Goal: Task Accomplishment & Management: Use online tool/utility

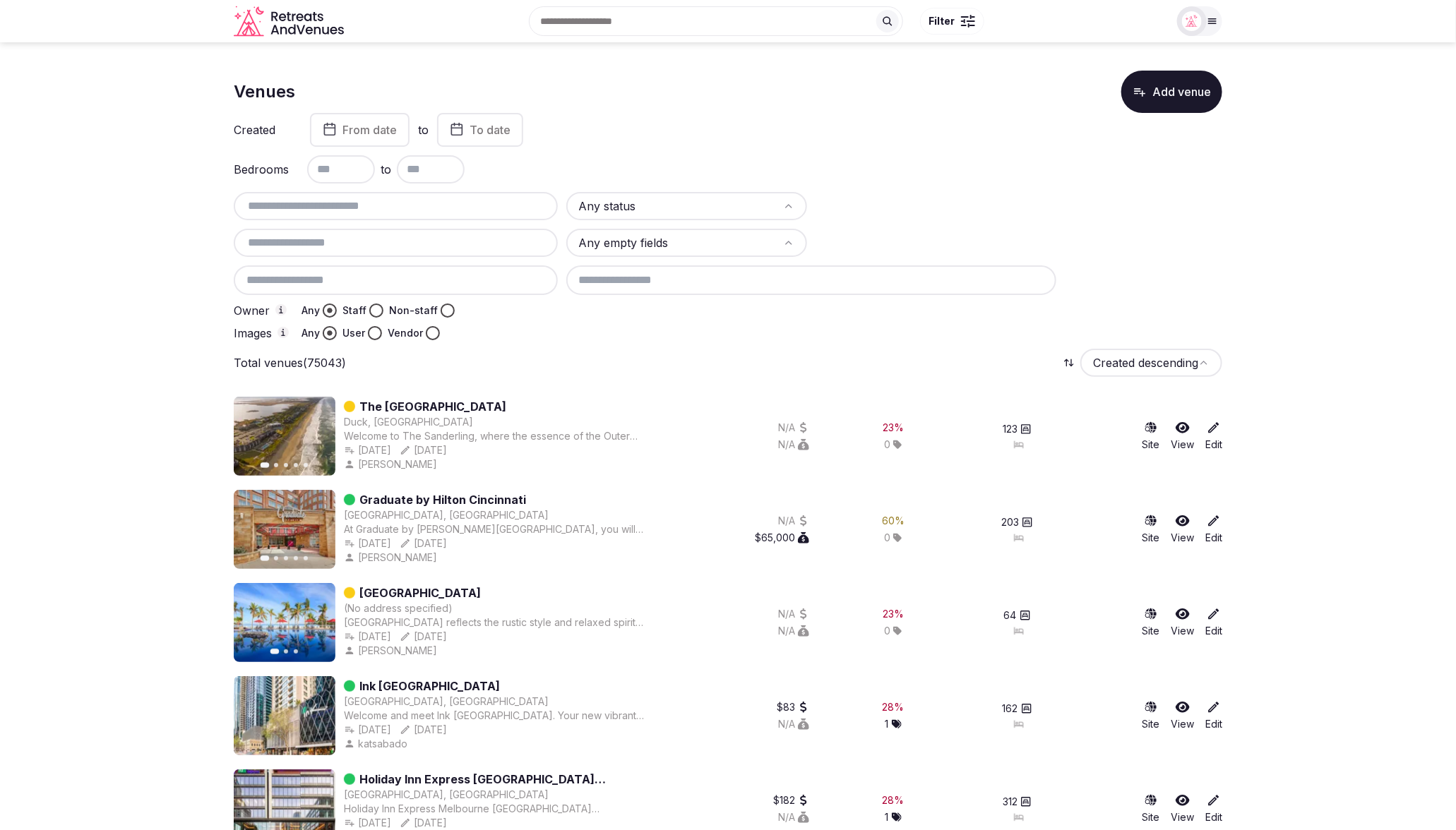
click at [962, 186] on div "Created From date to To date Bedrooms to Any status Any empty fields Owner Any …" at bounding box center [728, 226] width 989 height 227
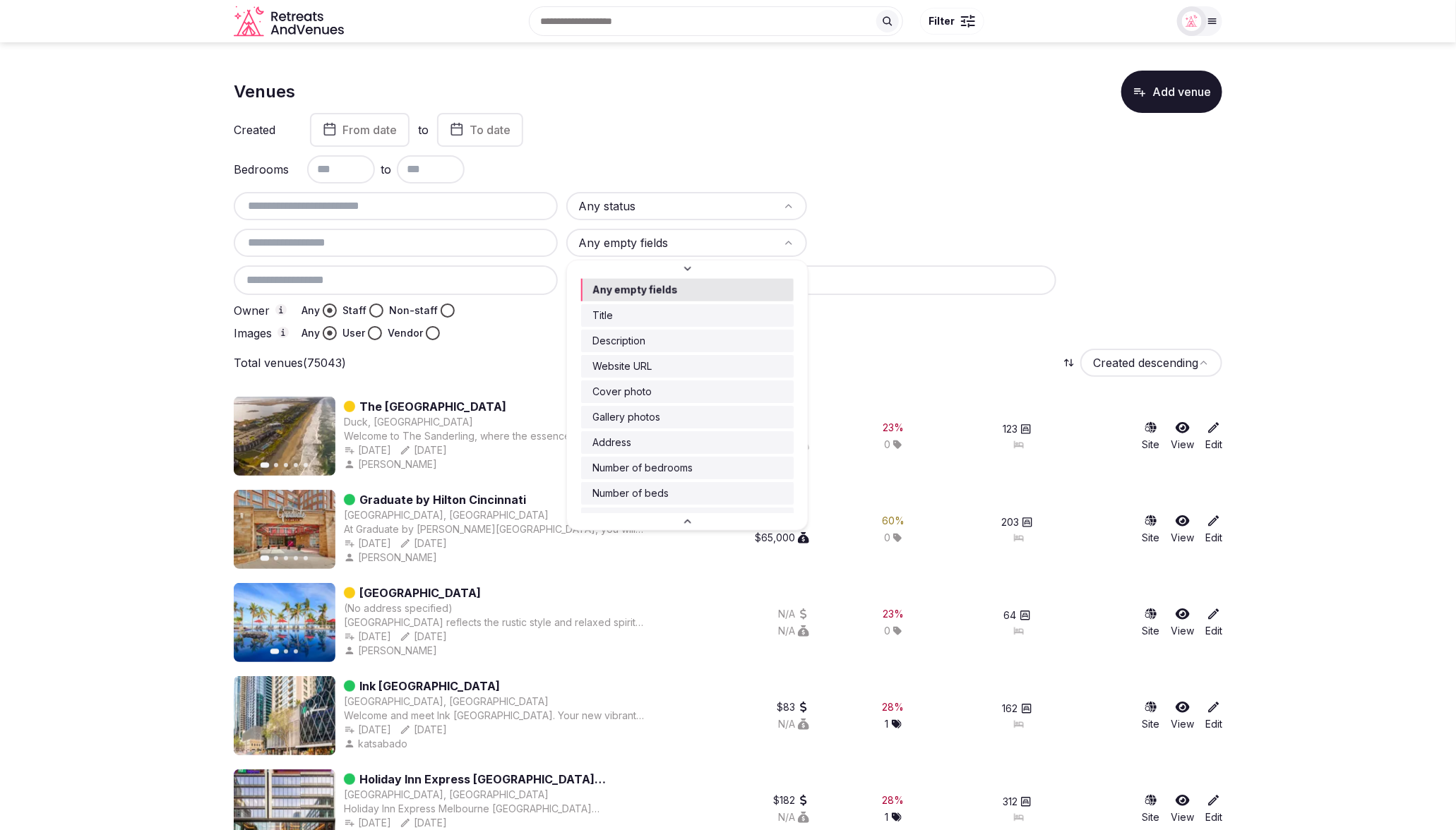
scroll to position [18, 0]
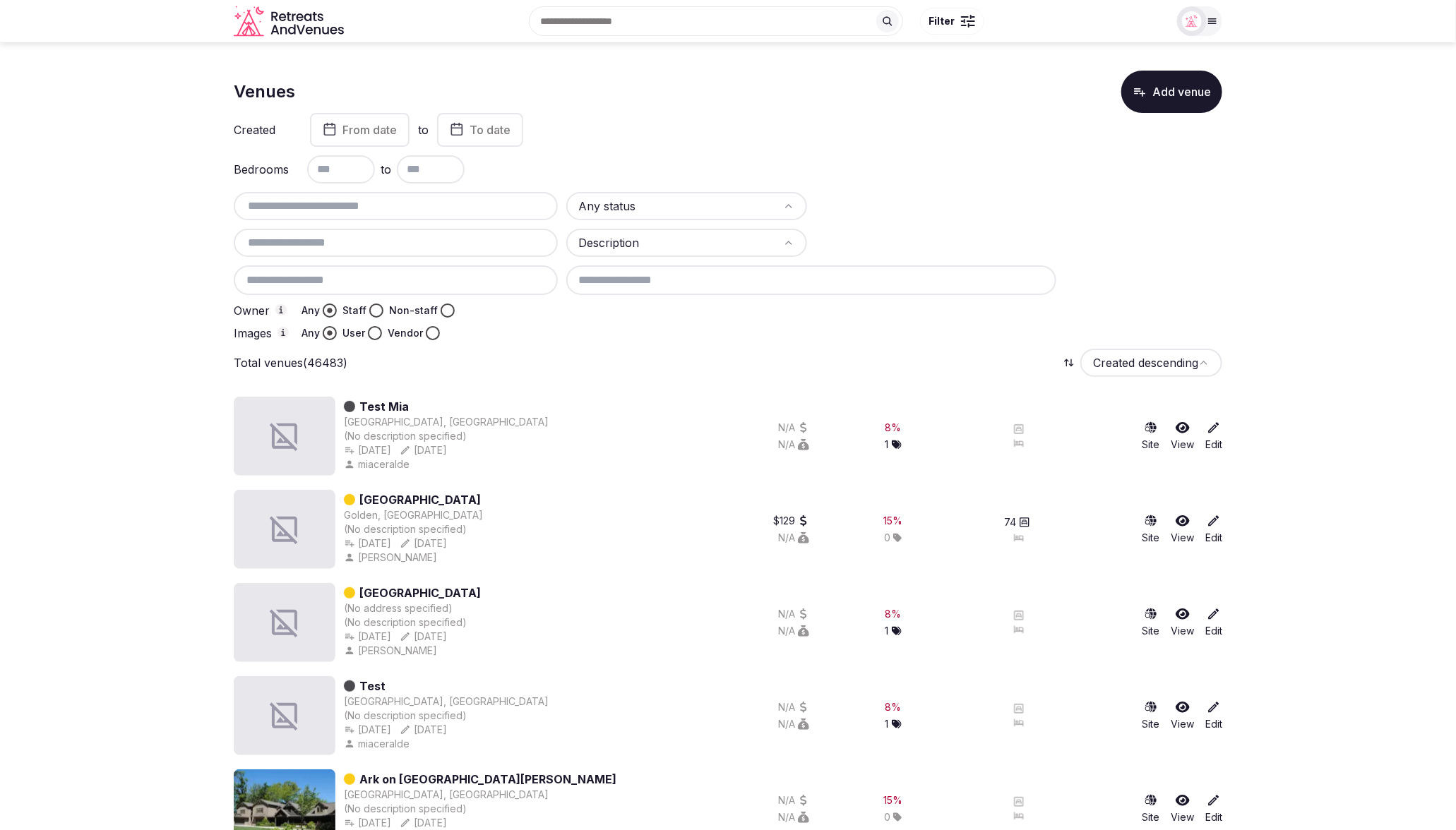
click at [682, 264] on div "Any status Description Owner Any Staff Non-staff Images Any User Vendor" at bounding box center [728, 267] width 989 height 148
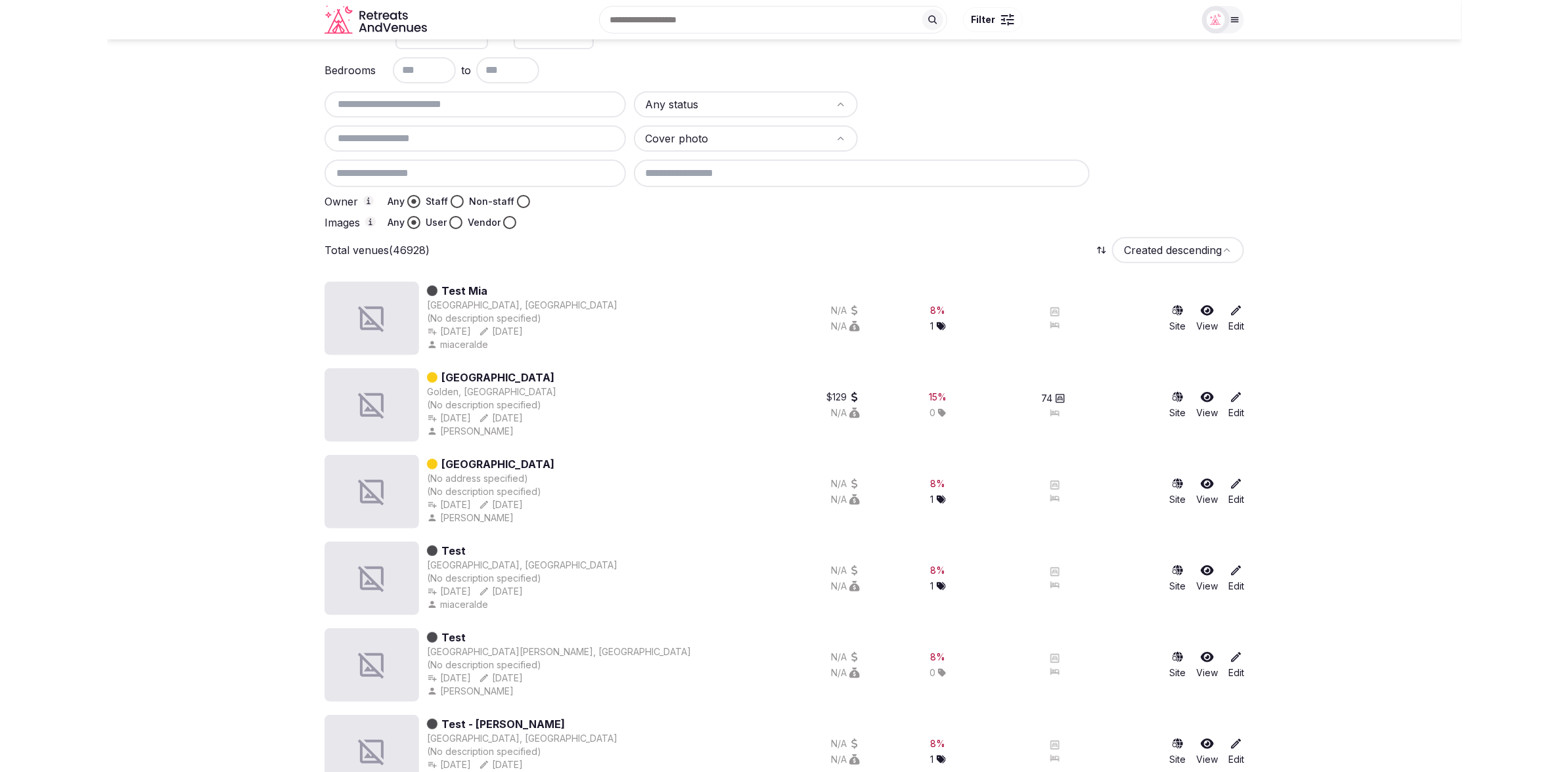
scroll to position [0, 0]
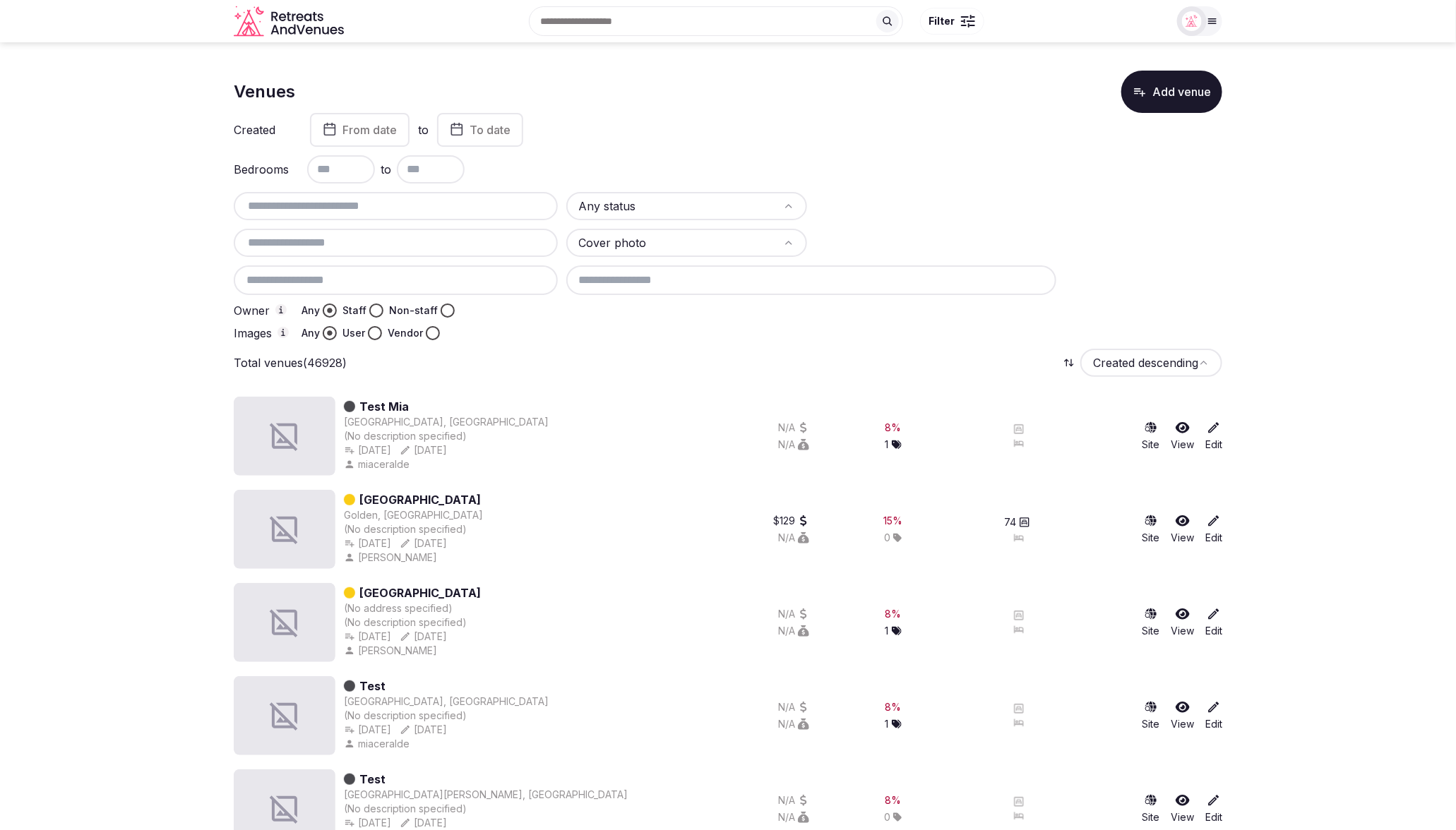
click at [627, 349] on div "Total venues (46928) Created descending" at bounding box center [728, 362] width 989 height 28
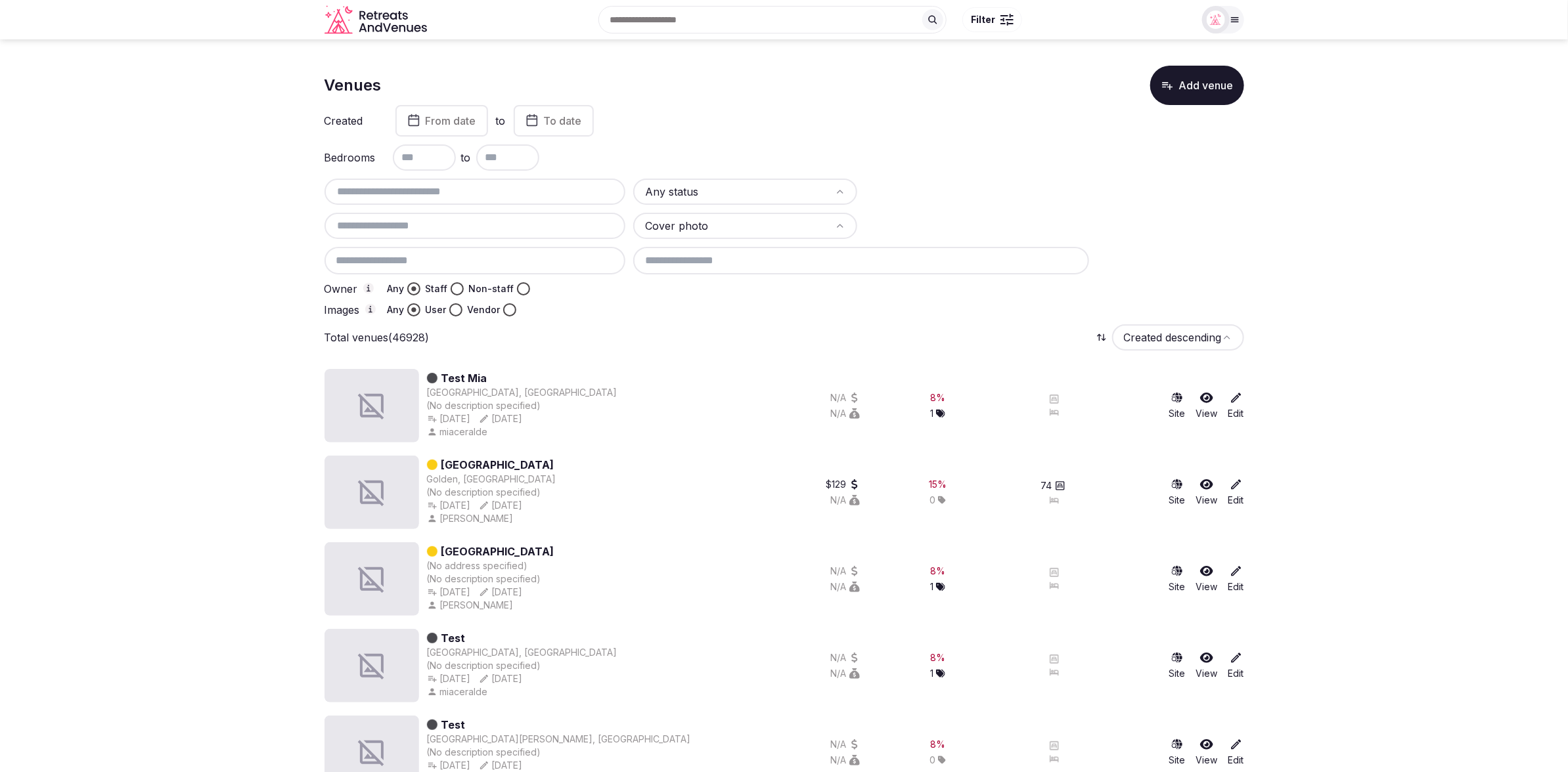
click at [454, 118] on span "From date" at bounding box center [450, 120] width 51 height 13
click at [363, 148] on icon "Go to the Previous Month" at bounding box center [361, 154] width 16 height 16
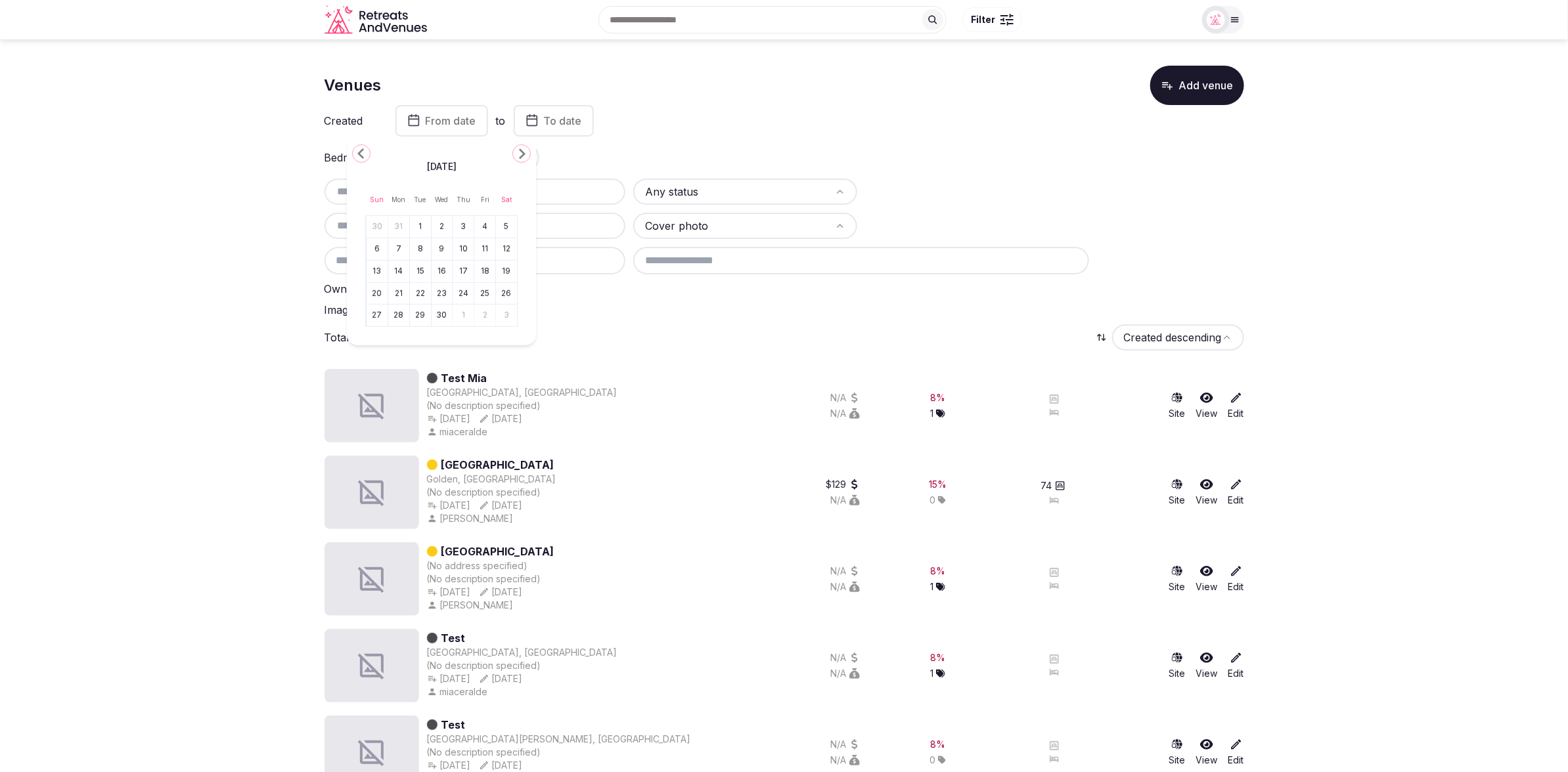
click at [363, 148] on icon "Go to the Previous Month" at bounding box center [361, 154] width 16 height 16
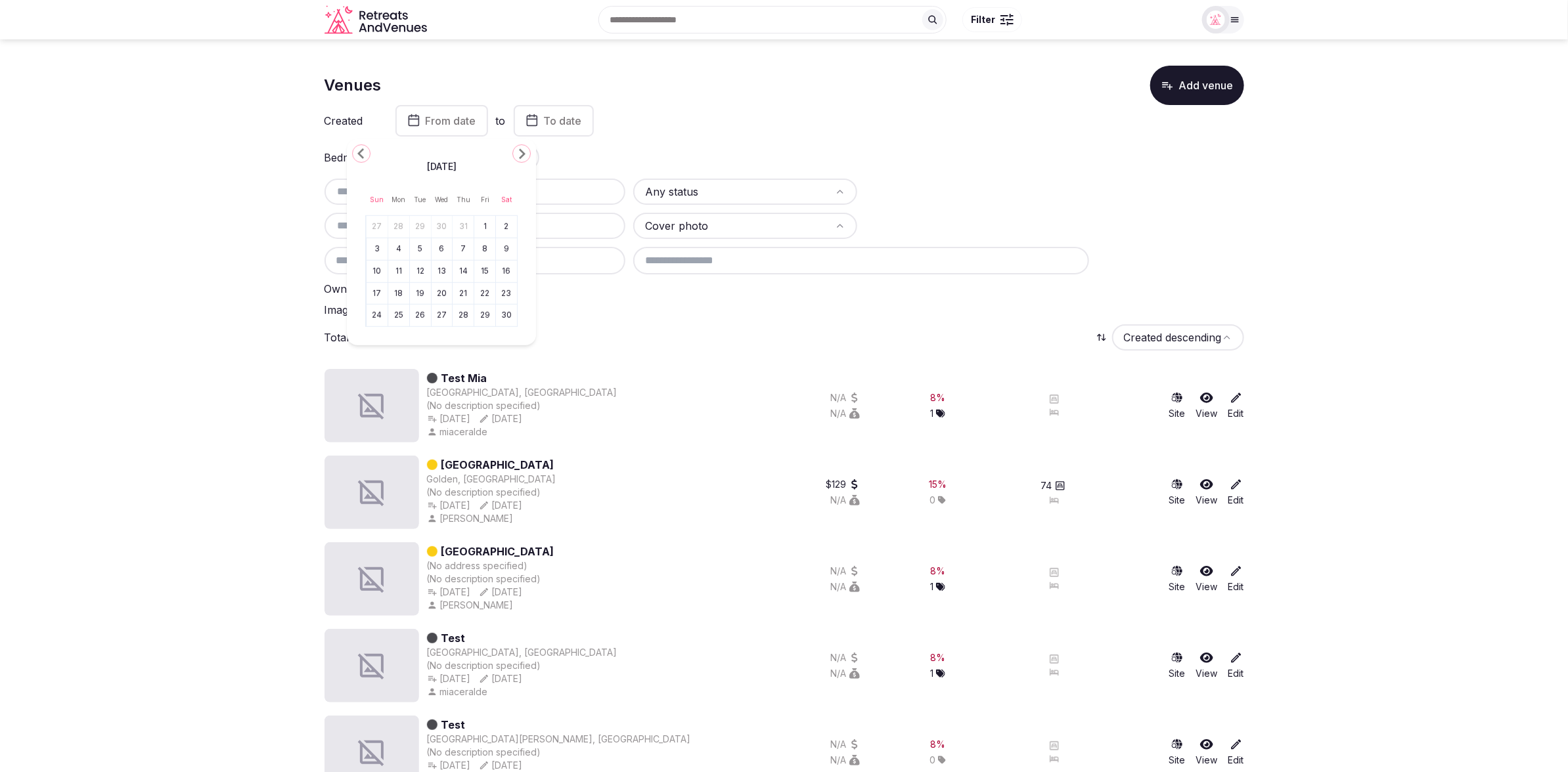
click at [363, 148] on icon "Go to the Previous Month" at bounding box center [361, 154] width 16 height 16
click at [417, 223] on button "1" at bounding box center [420, 227] width 18 height 19
click at [567, 122] on span "To date" at bounding box center [548, 120] width 38 height 13
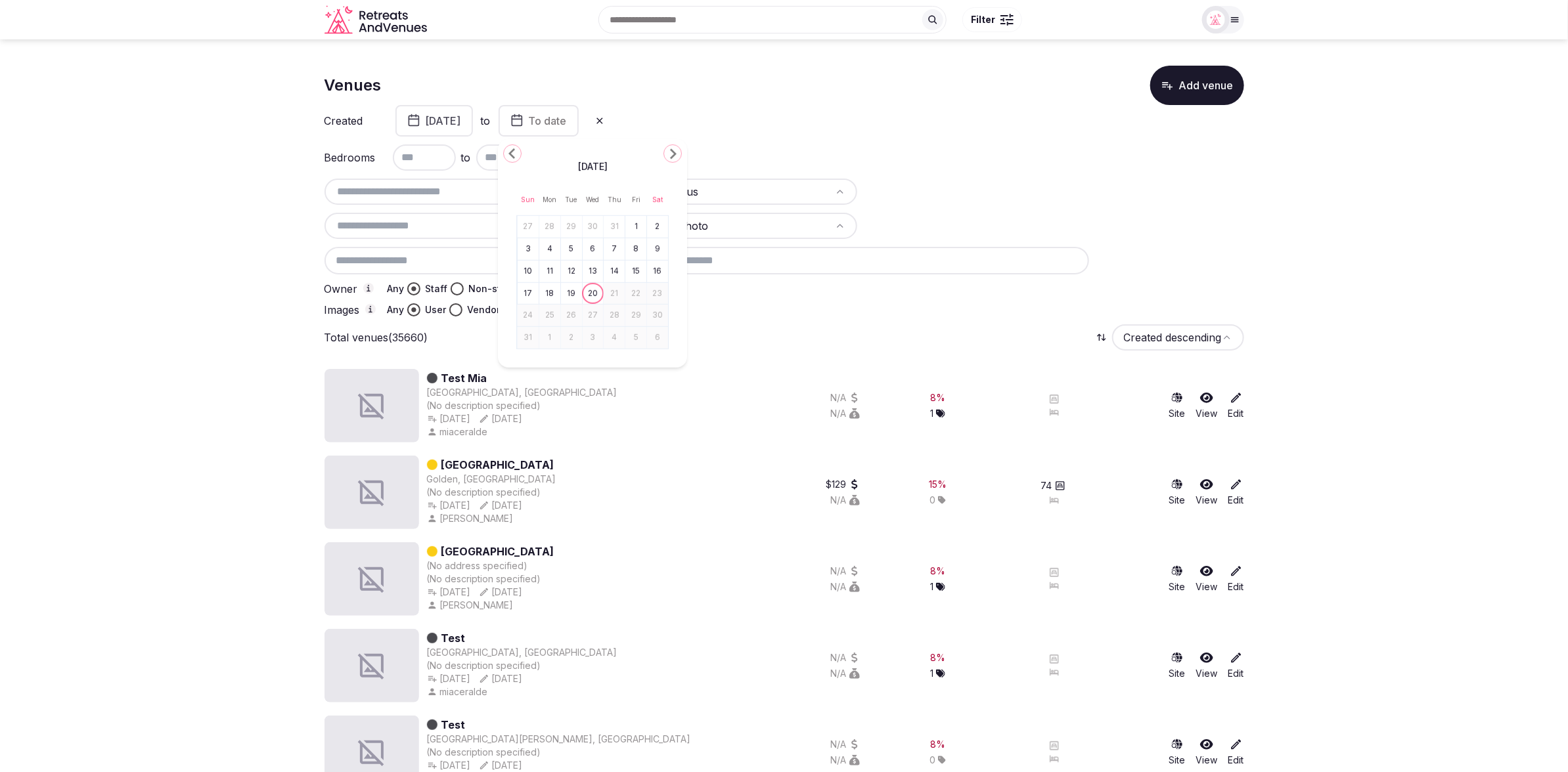
click at [593, 290] on button "20" at bounding box center [593, 293] width 18 height 19
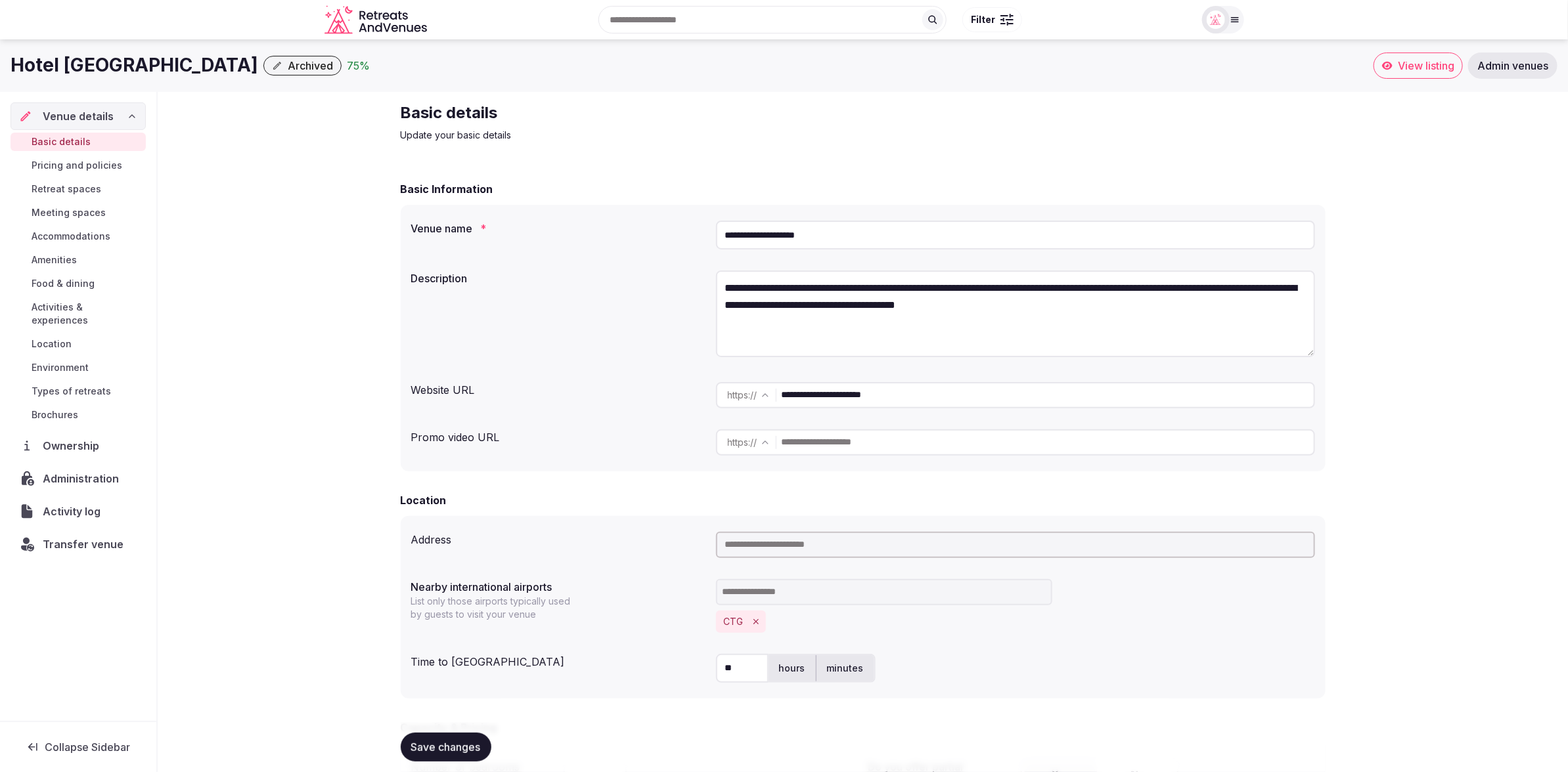
click at [1102, 148] on div "**********" at bounding box center [863, 743] width 946 height 1302
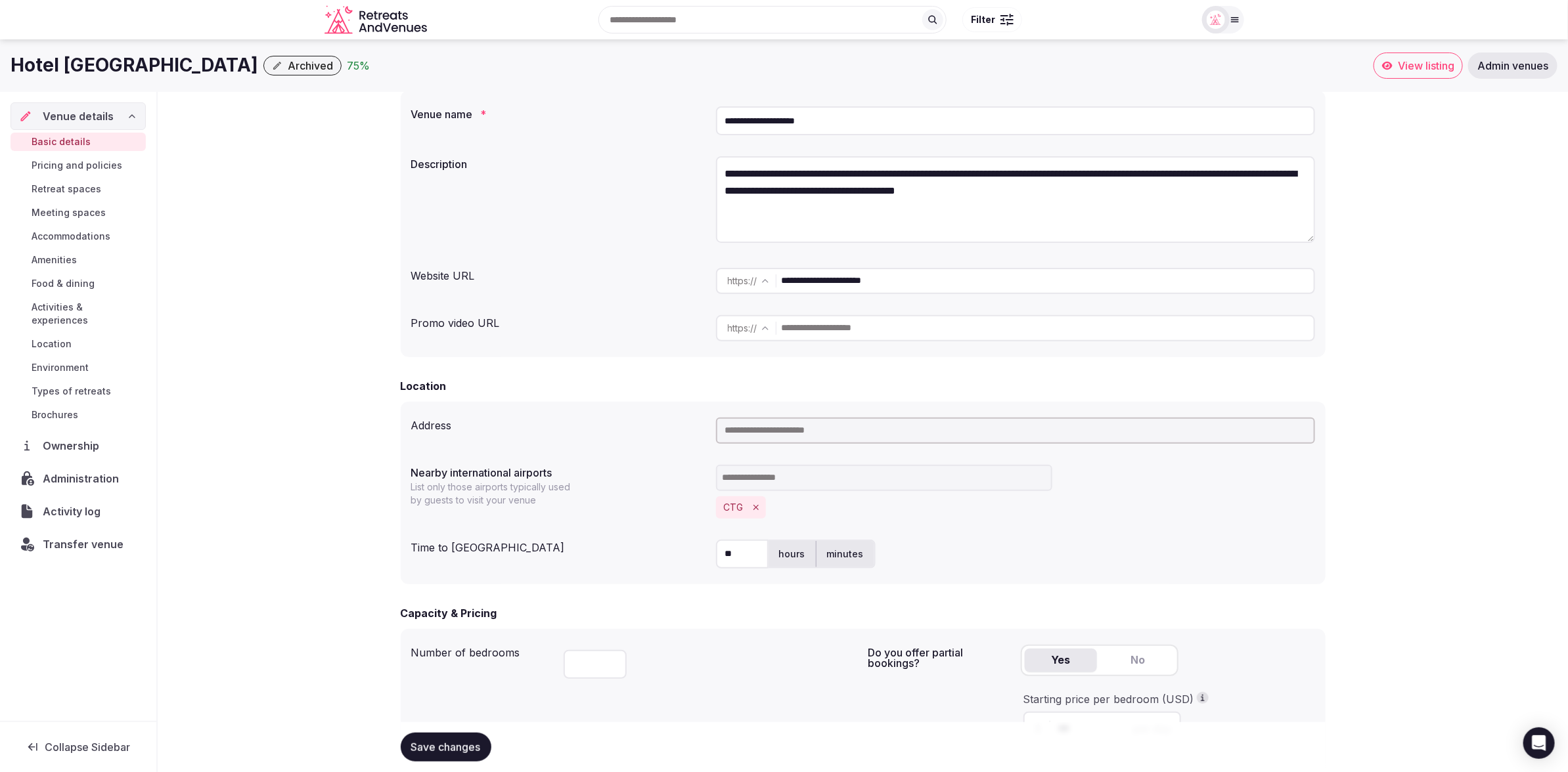
scroll to position [59, 0]
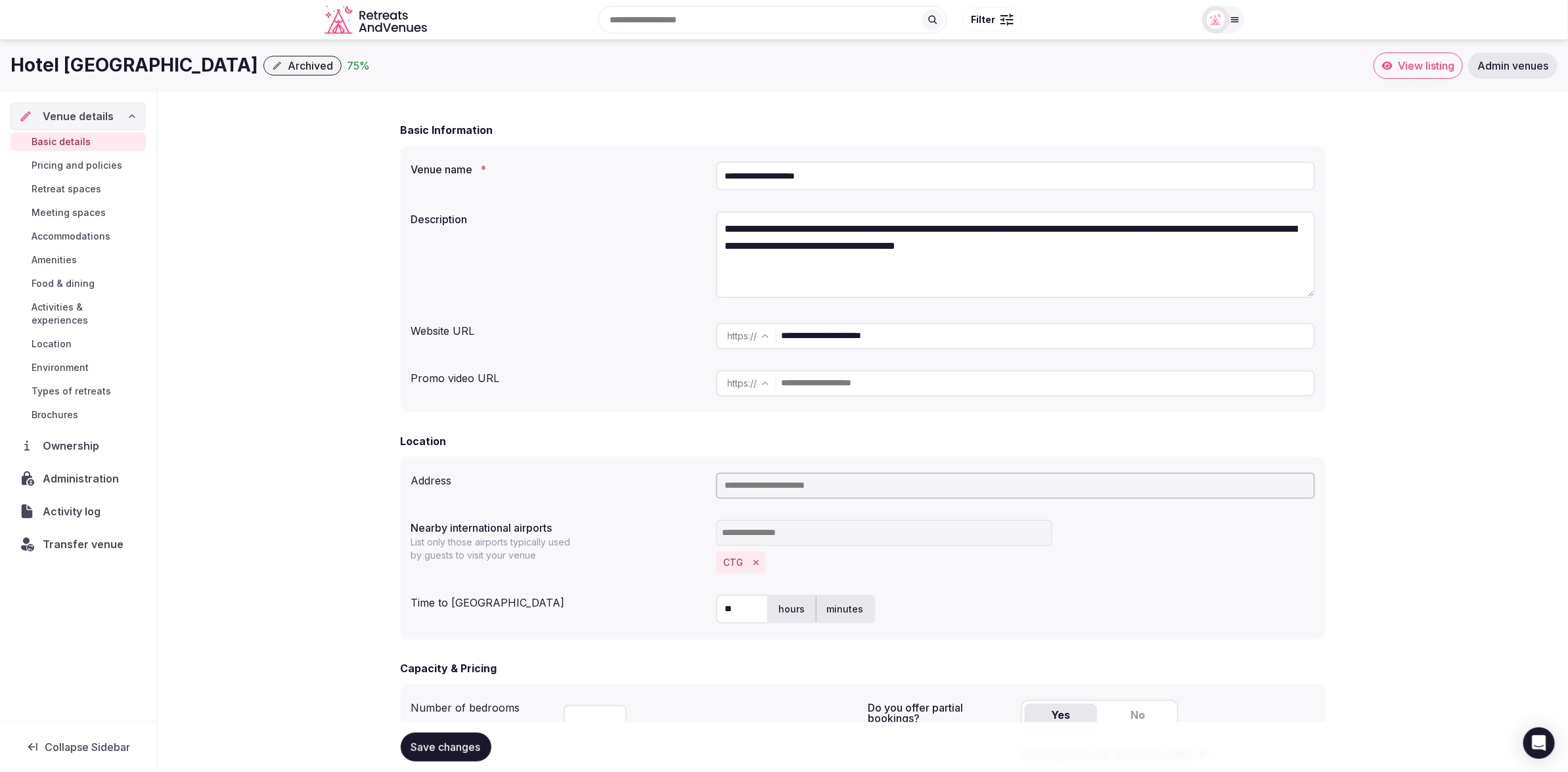
click at [100, 172] on span "Pricing and policies" at bounding box center [76, 165] width 91 height 13
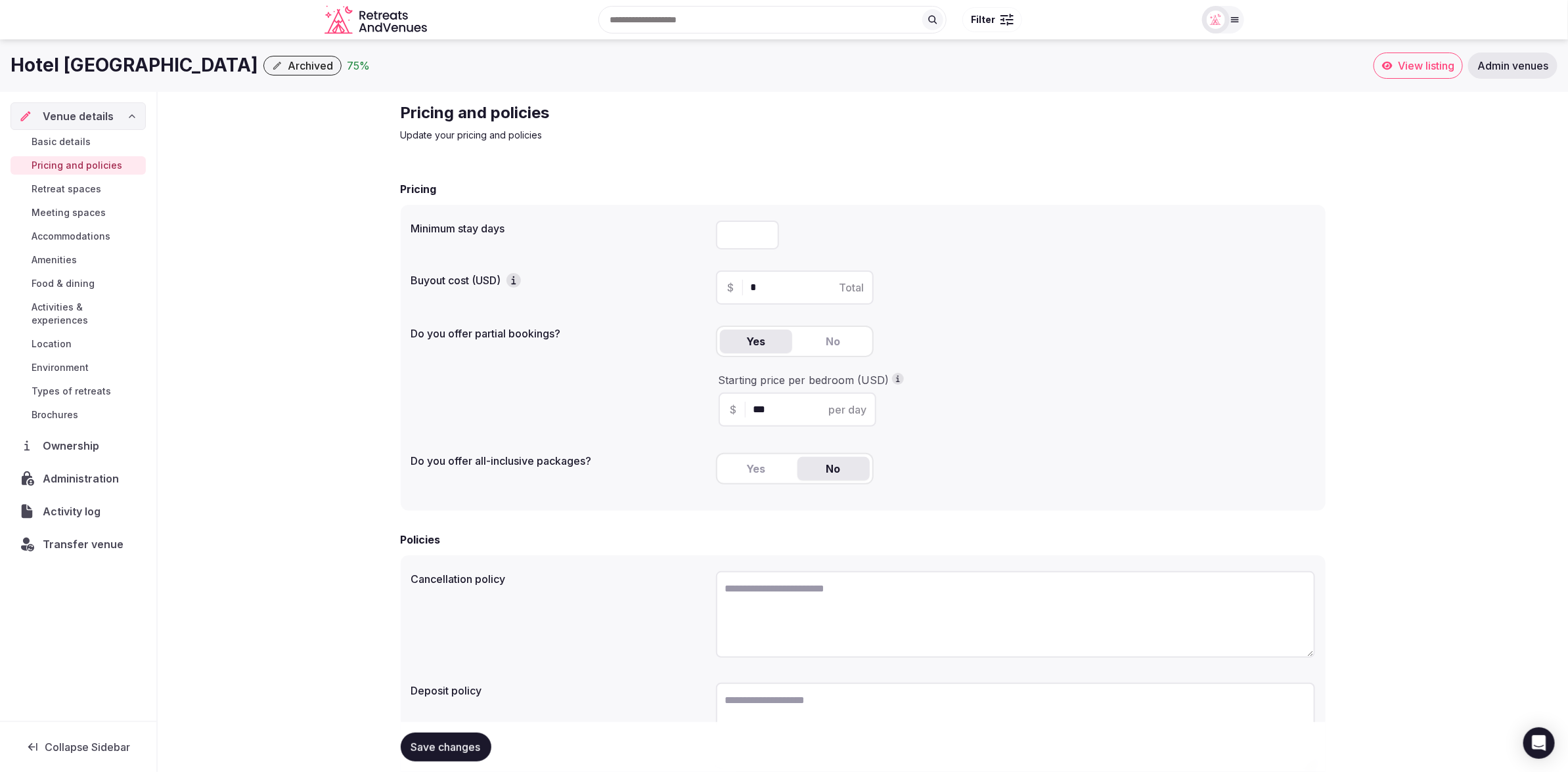
click at [263, 73] on button "Archived" at bounding box center [302, 66] width 78 height 20
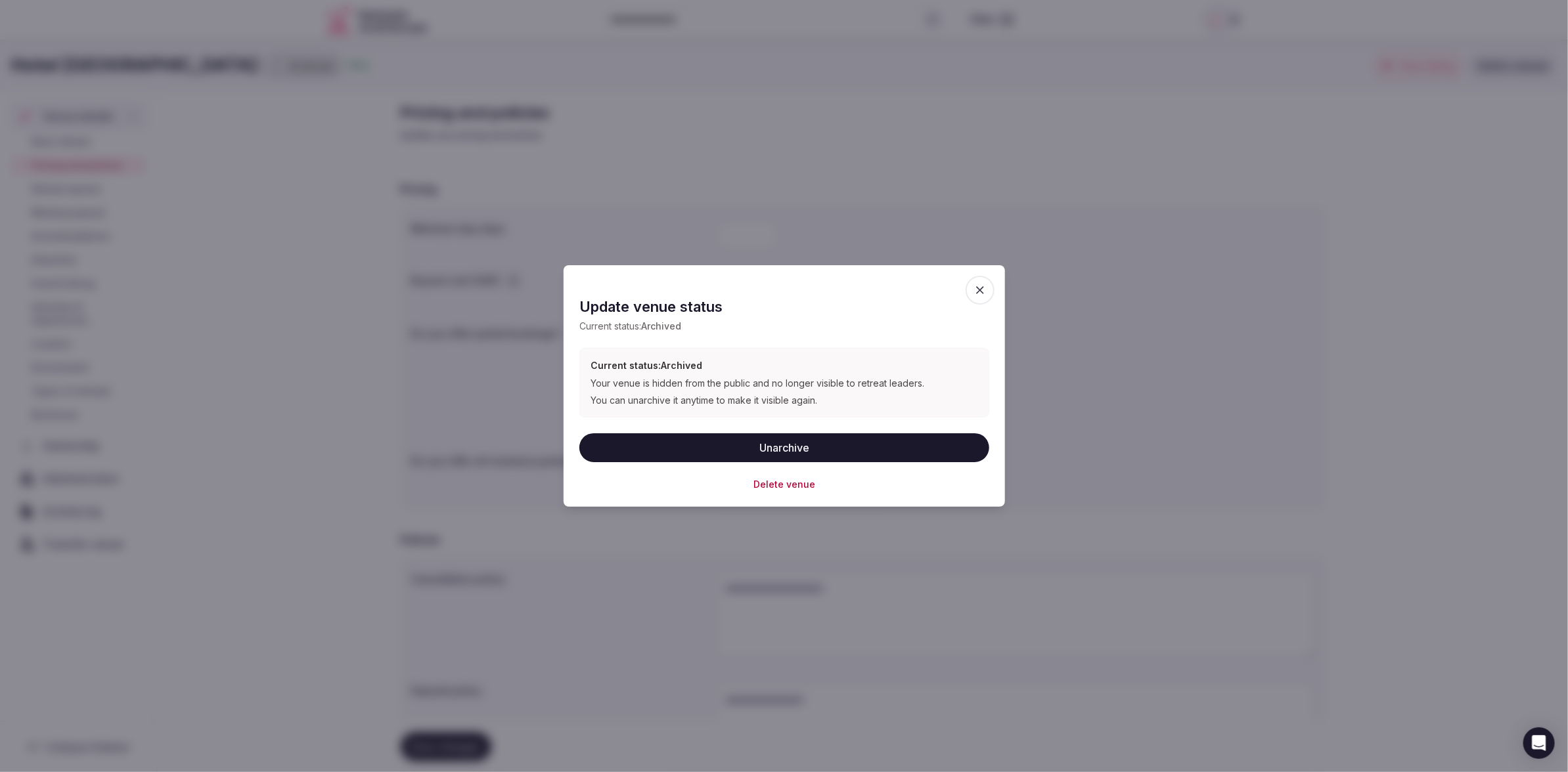
click at [974, 287] on icon "button" at bounding box center [980, 290] width 13 height 13
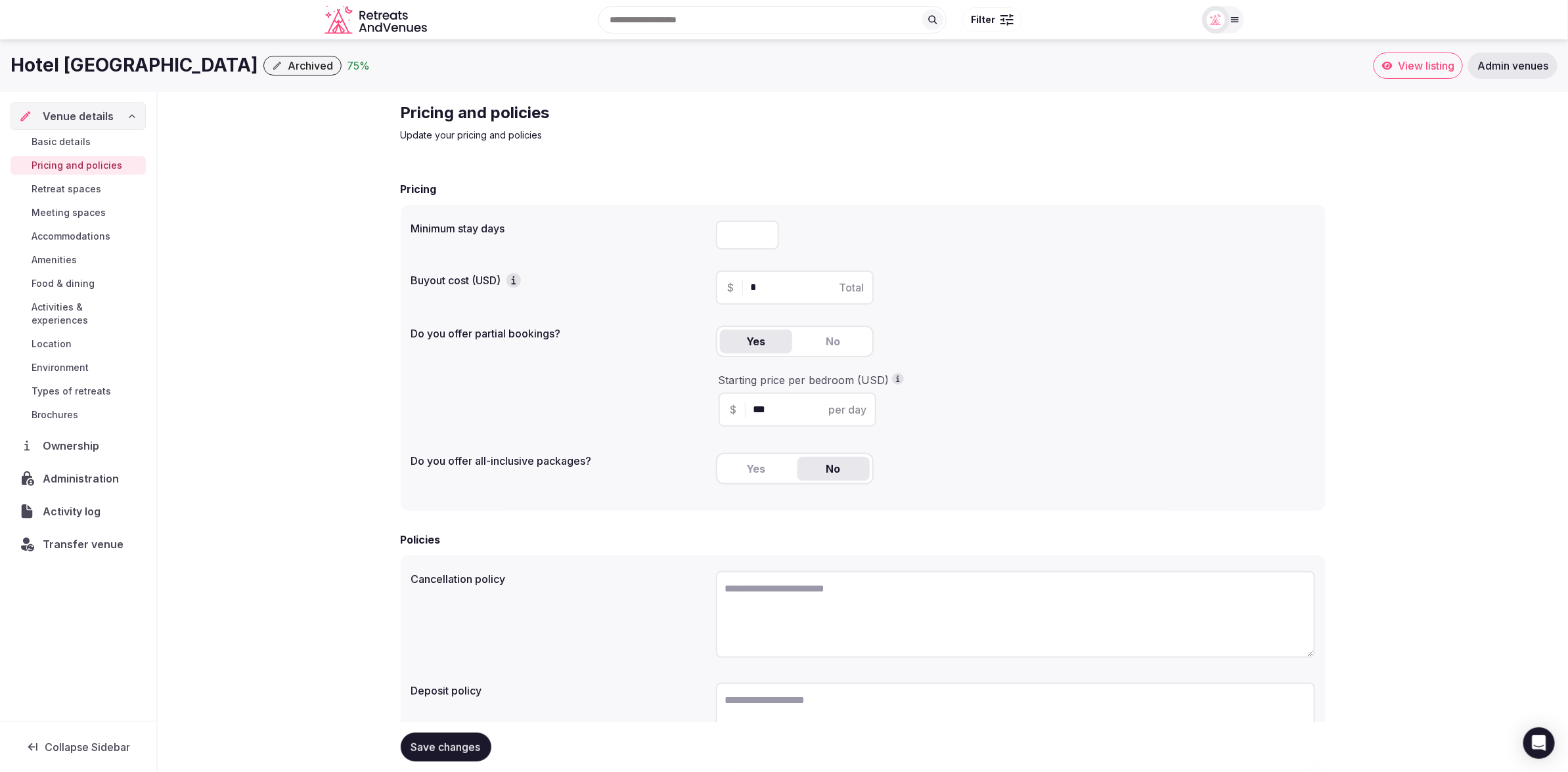
click at [287, 66] on span "Archived" at bounding box center [310, 66] width 45 height 13
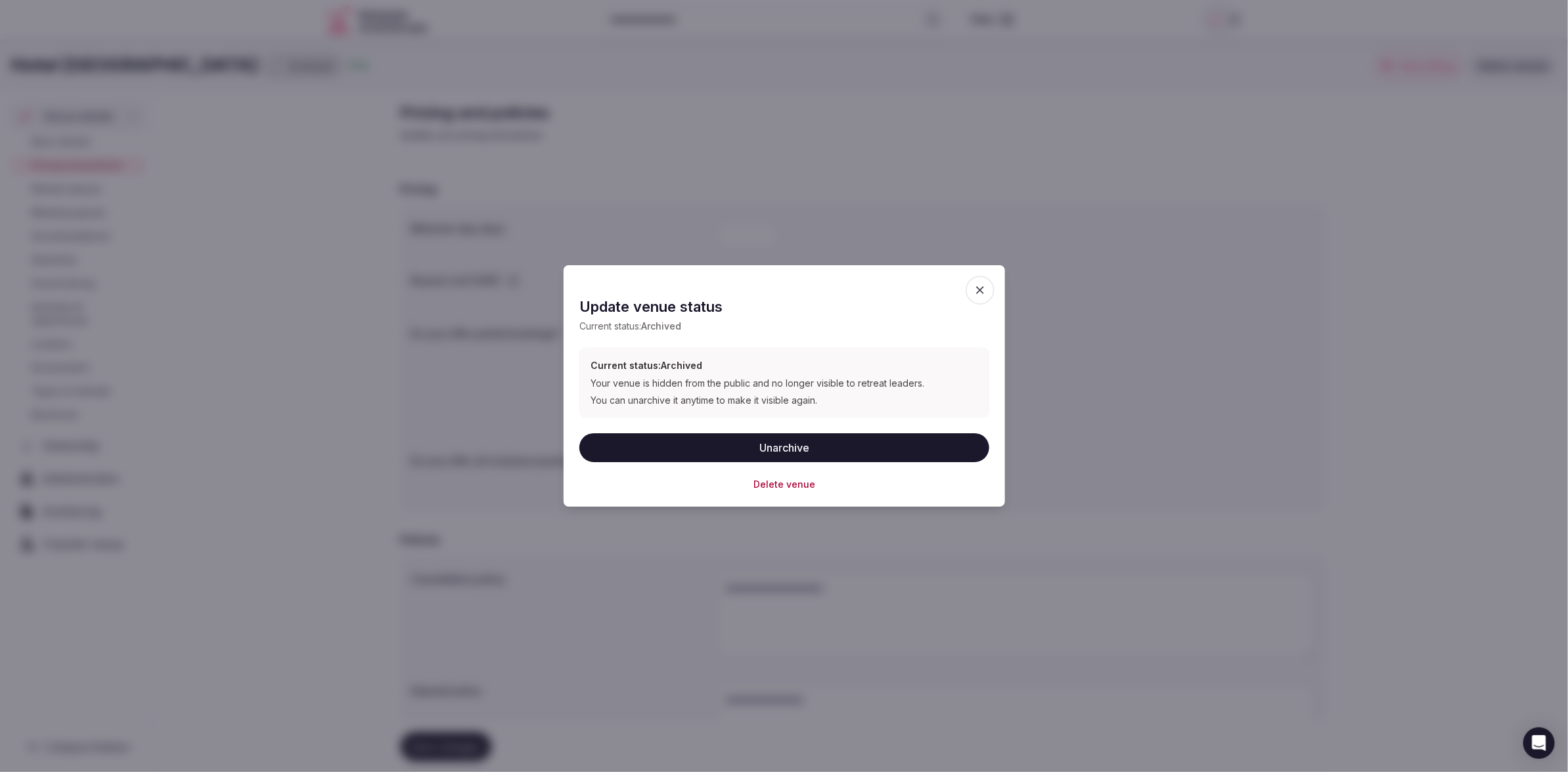
click at [784, 478] on button "Delete venue" at bounding box center [784, 485] width 62 height 13
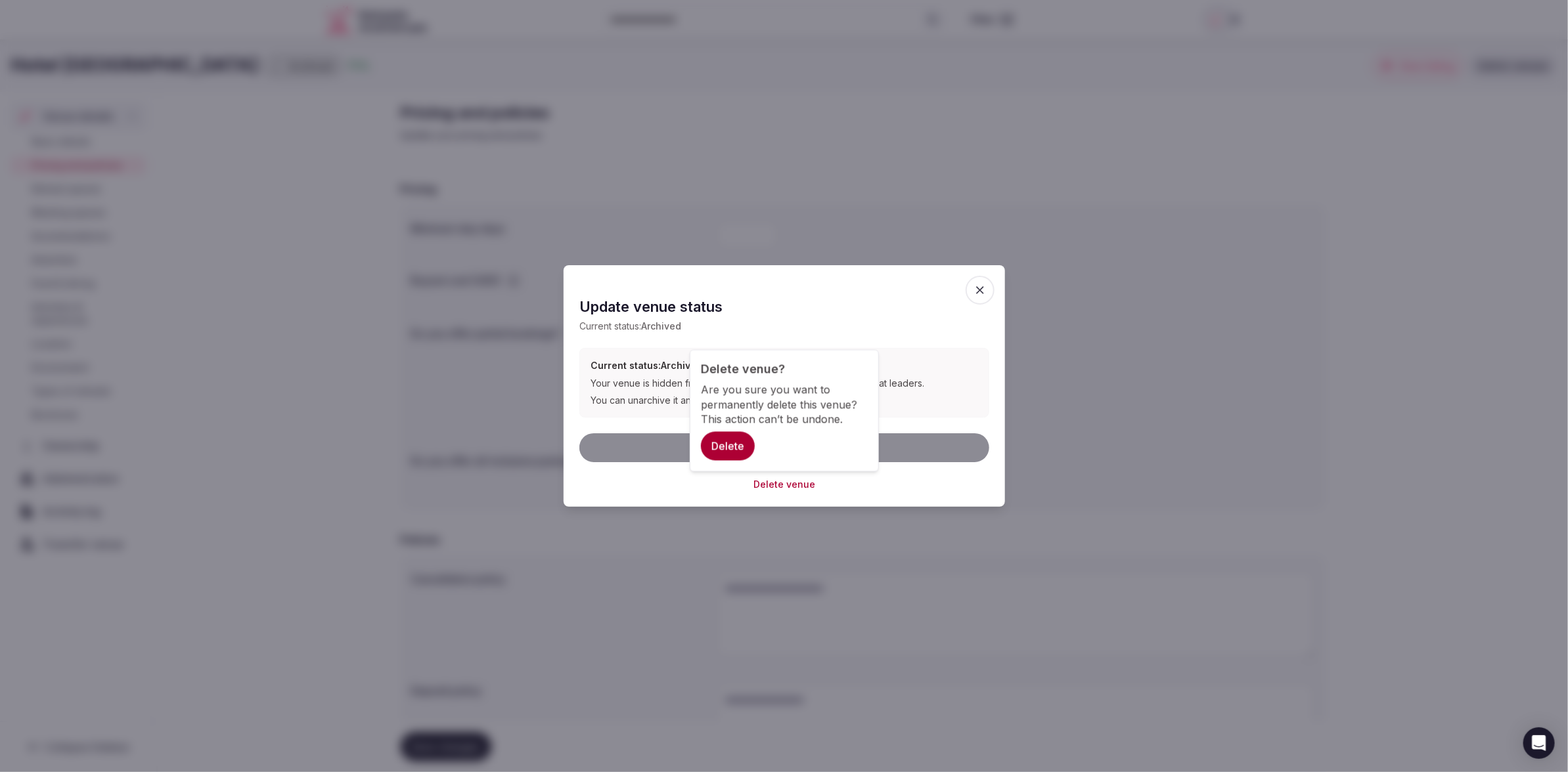
click at [737, 440] on button "Delete" at bounding box center [727, 446] width 54 height 29
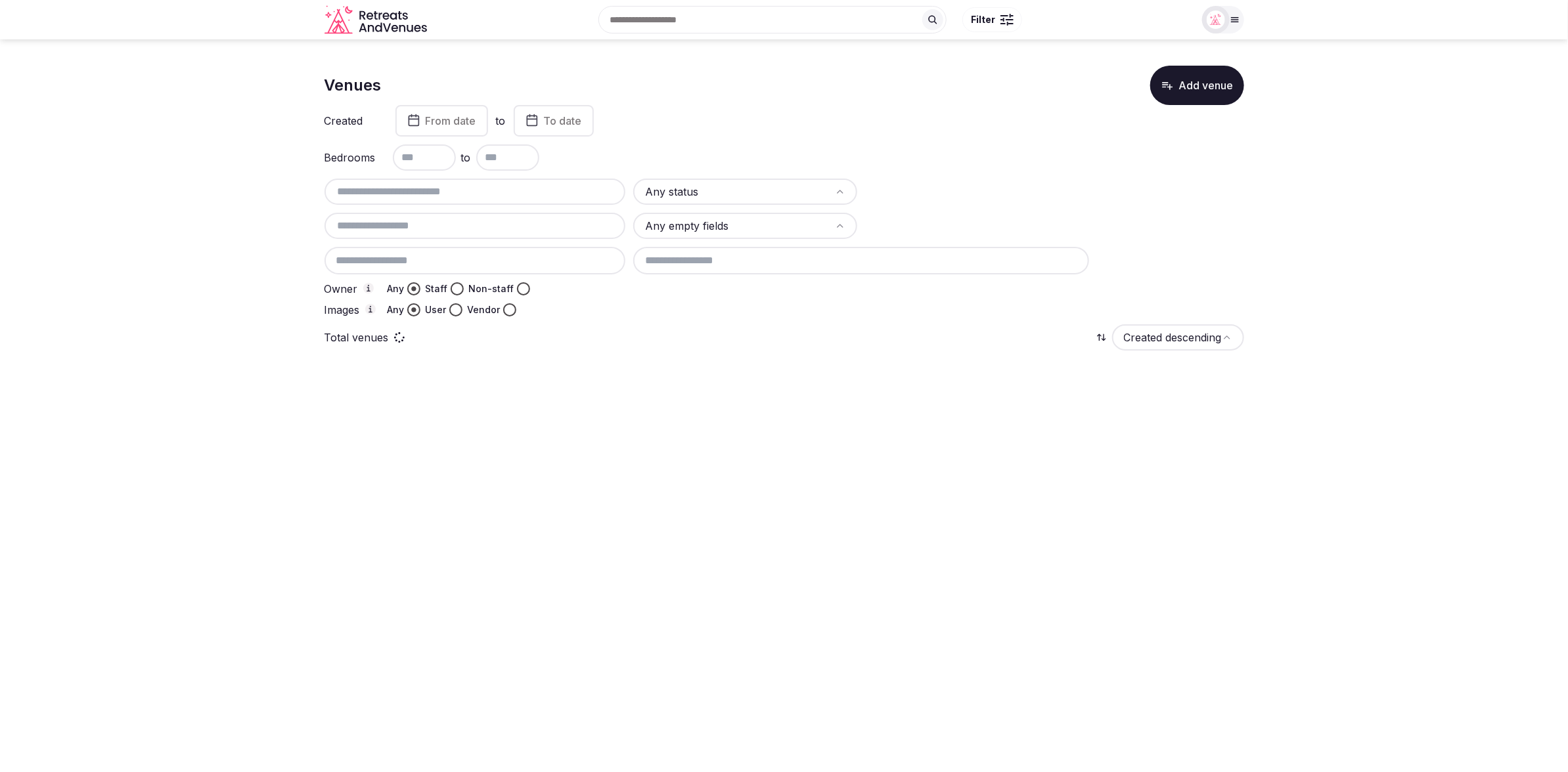
click at [725, 133] on div "Created From date to To date" at bounding box center [784, 120] width 920 height 31
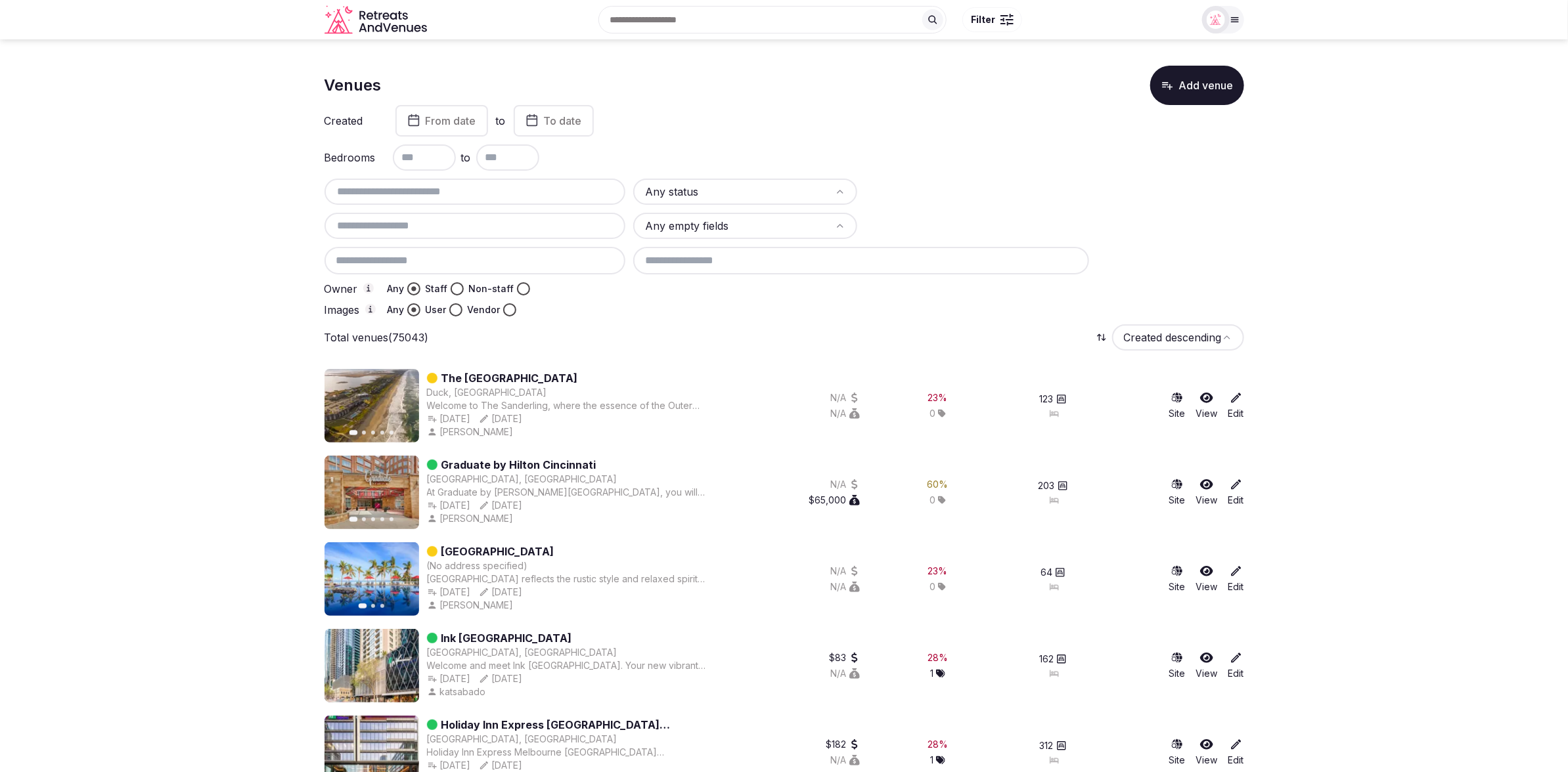
click at [405, 196] on input "text" at bounding box center [475, 192] width 291 height 16
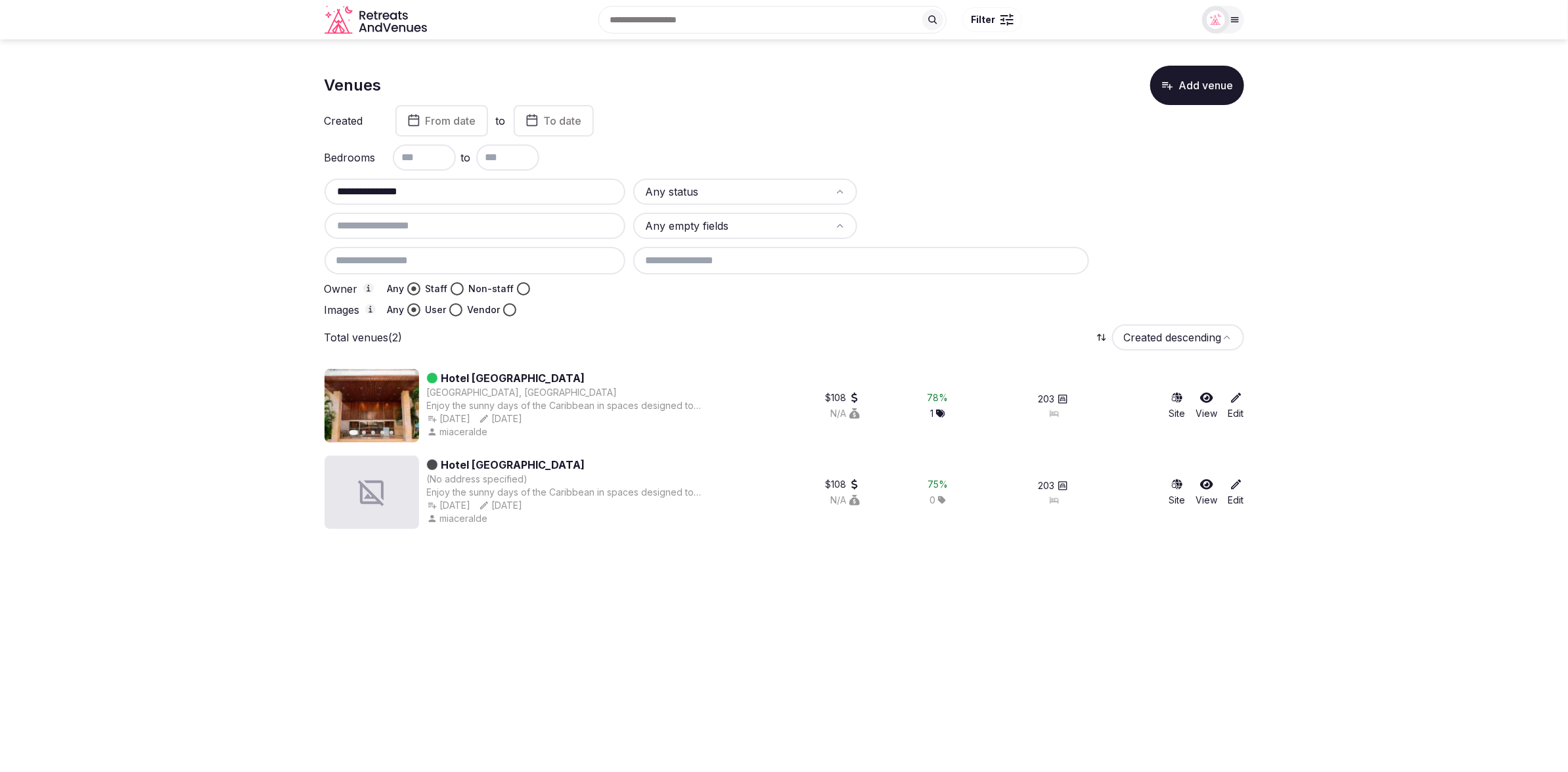
type input "**********"
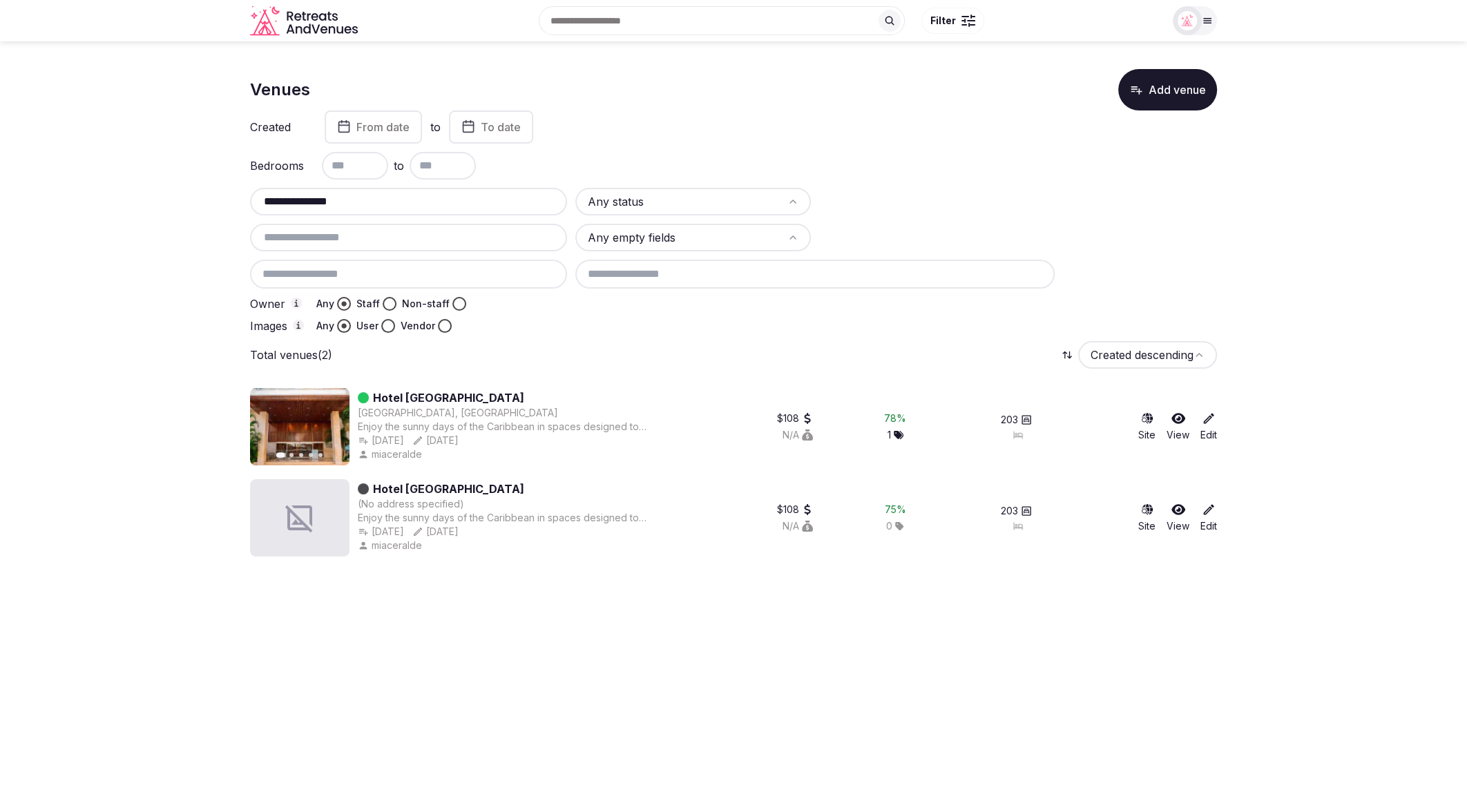
drag, startPoint x: 334, startPoint y: 200, endPoint x: 206, endPoint y: 195, distance: 128.1
click at [196, 195] on section "**********" at bounding box center [734, 307] width 1467 height 532
click at [764, 317] on div "Any status Any empty fields Owner Any Staff Non-staff Images Any User Vendor" at bounding box center [734, 261] width 967 height 145
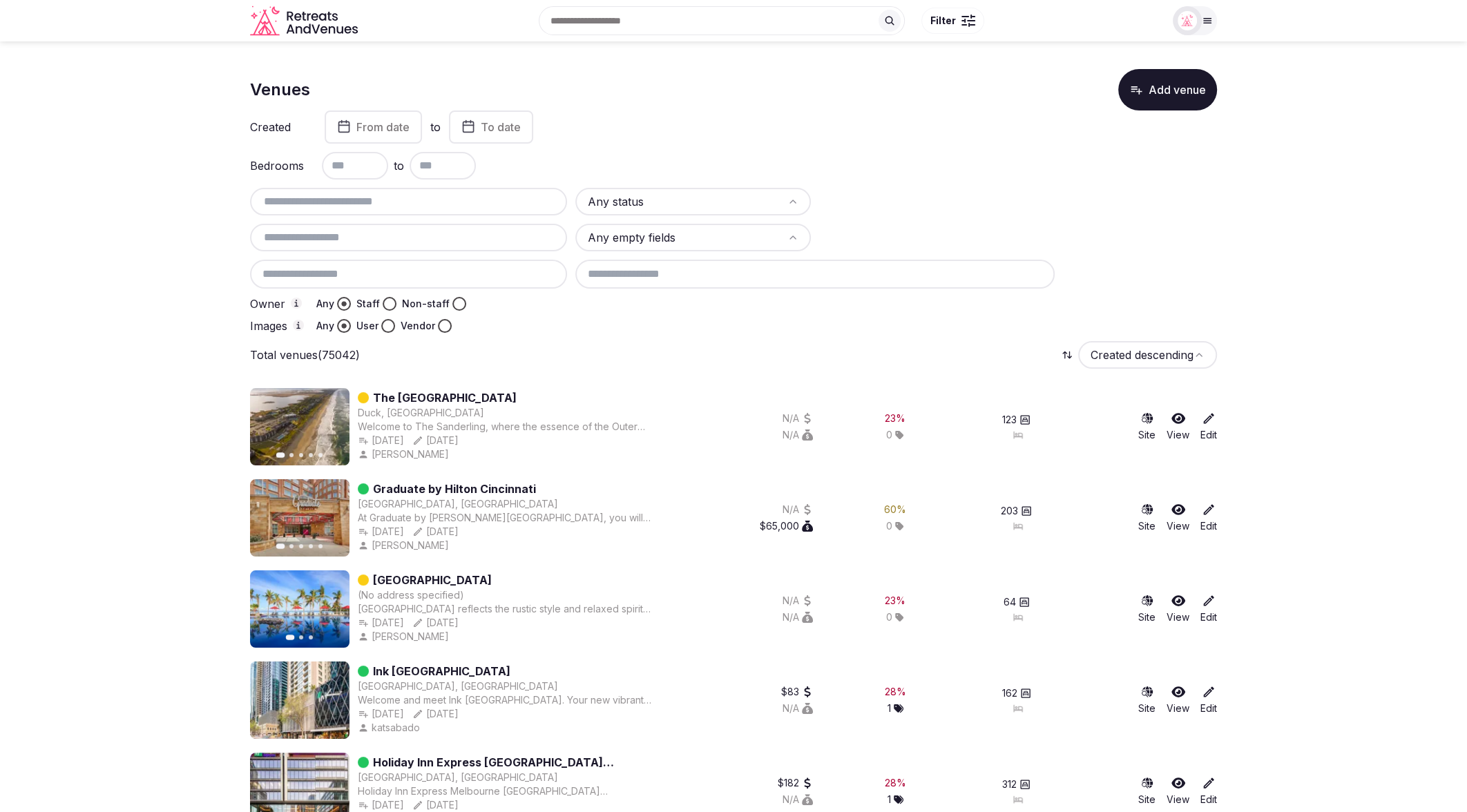
click at [764, 317] on div "Any status Any empty fields Owner Any Staff Non-staff Images Any User Vendor" at bounding box center [734, 261] width 967 height 145
click at [412, 196] on input "text" at bounding box center [409, 202] width 306 height 17
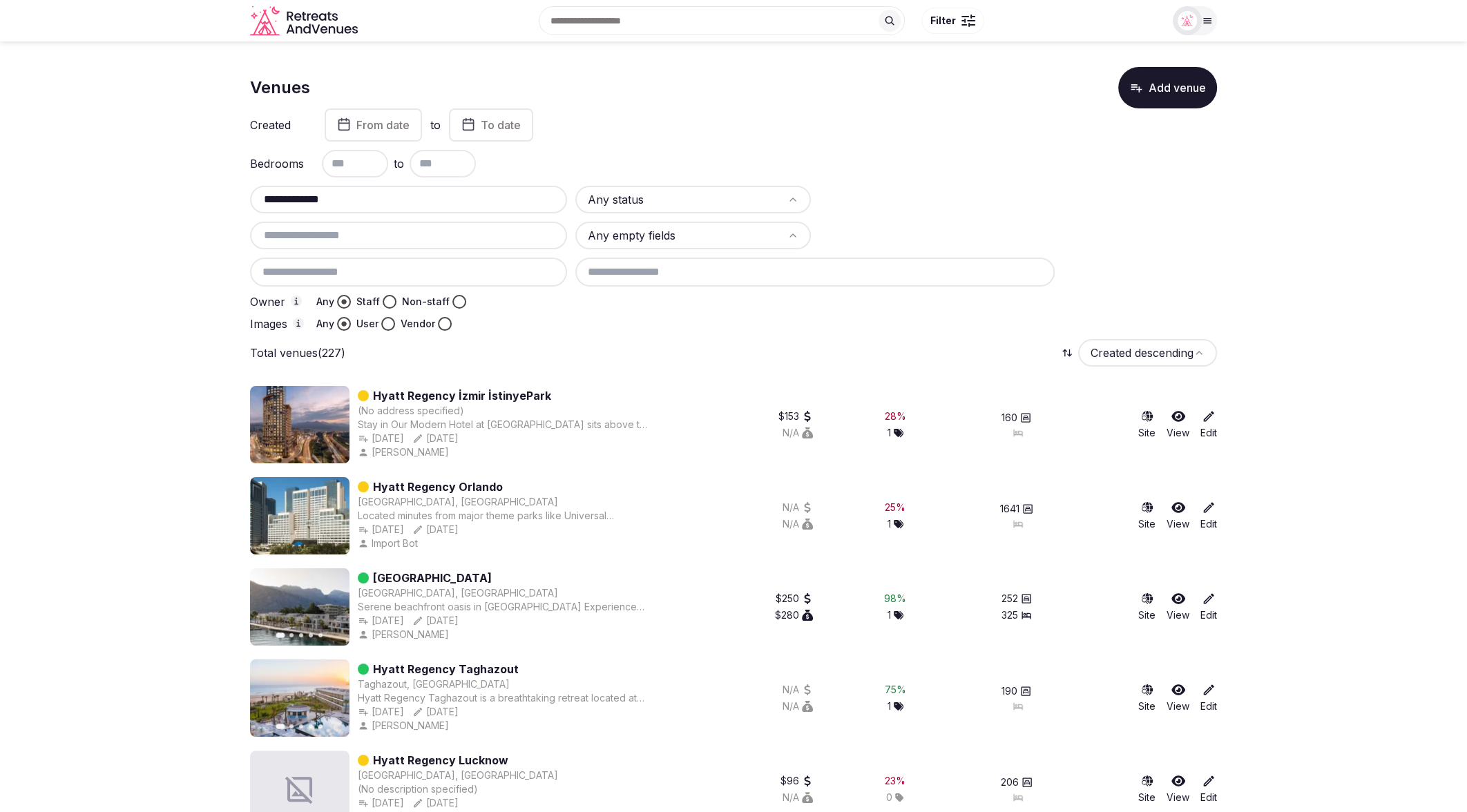
type input "**********"
click at [492, 579] on link "Hyatt Regency Kotor Bay Resort" at bounding box center [432, 578] width 119 height 17
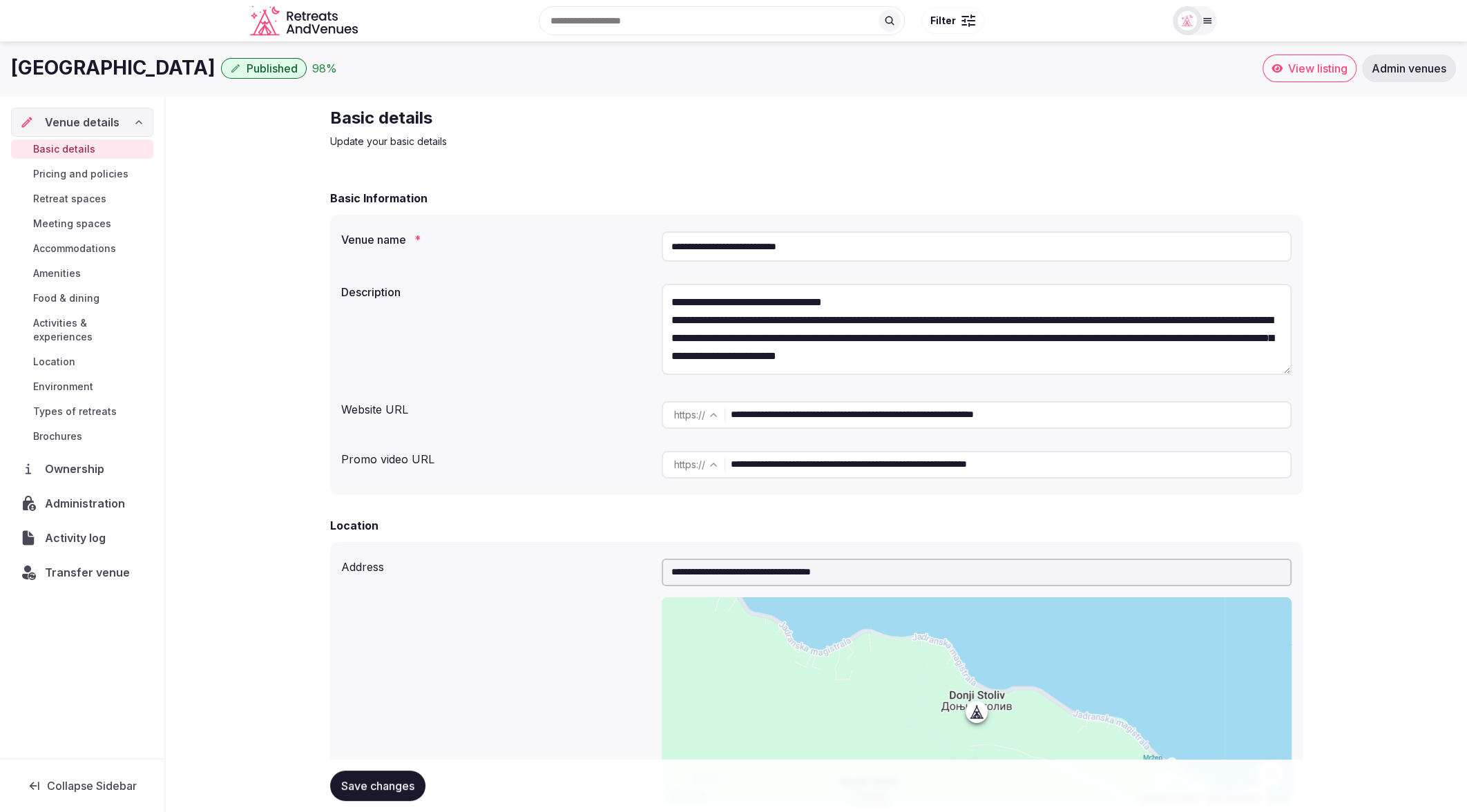
scroll to position [2, 0]
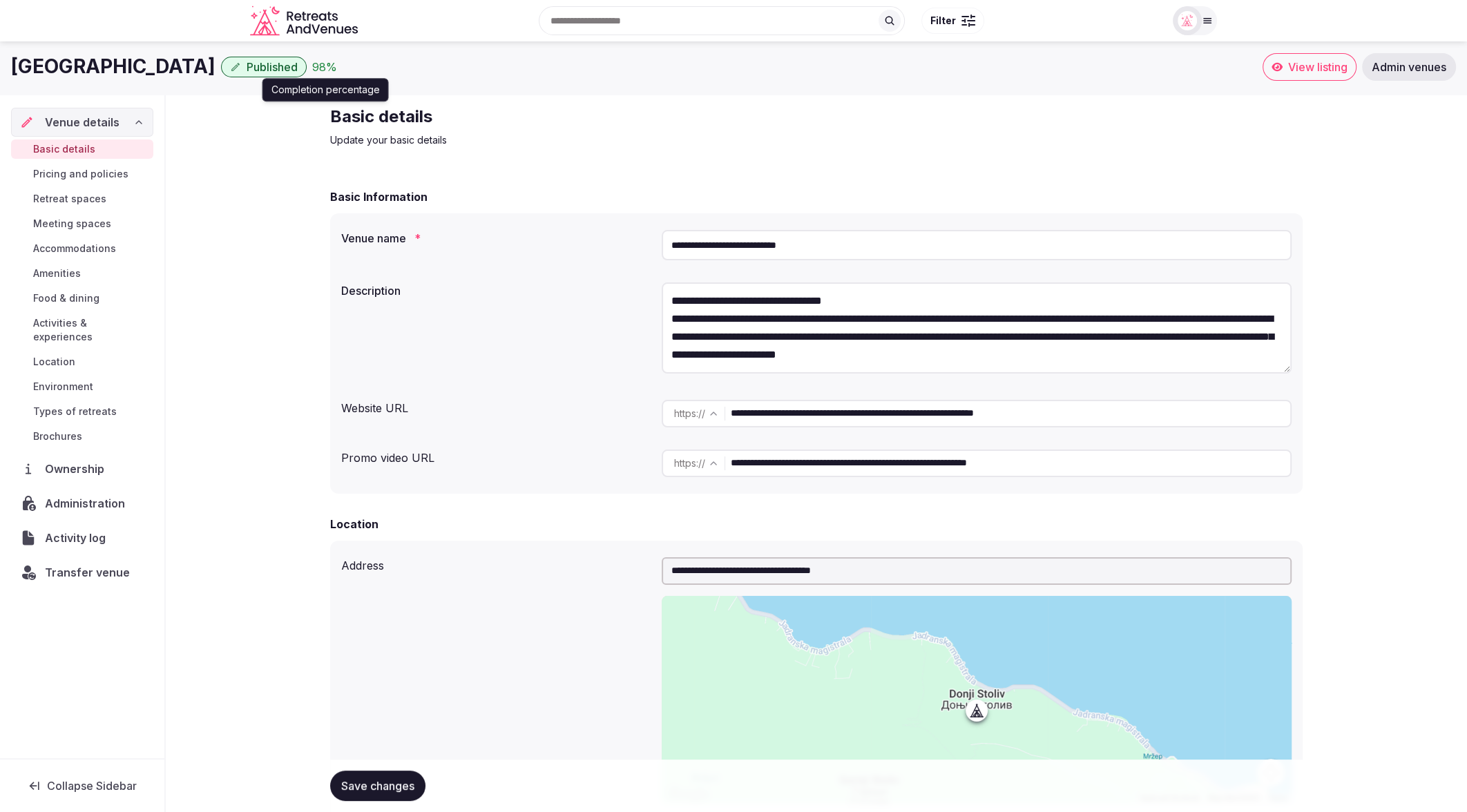
click at [337, 65] on div "98 %" at bounding box center [324, 68] width 24 height 17
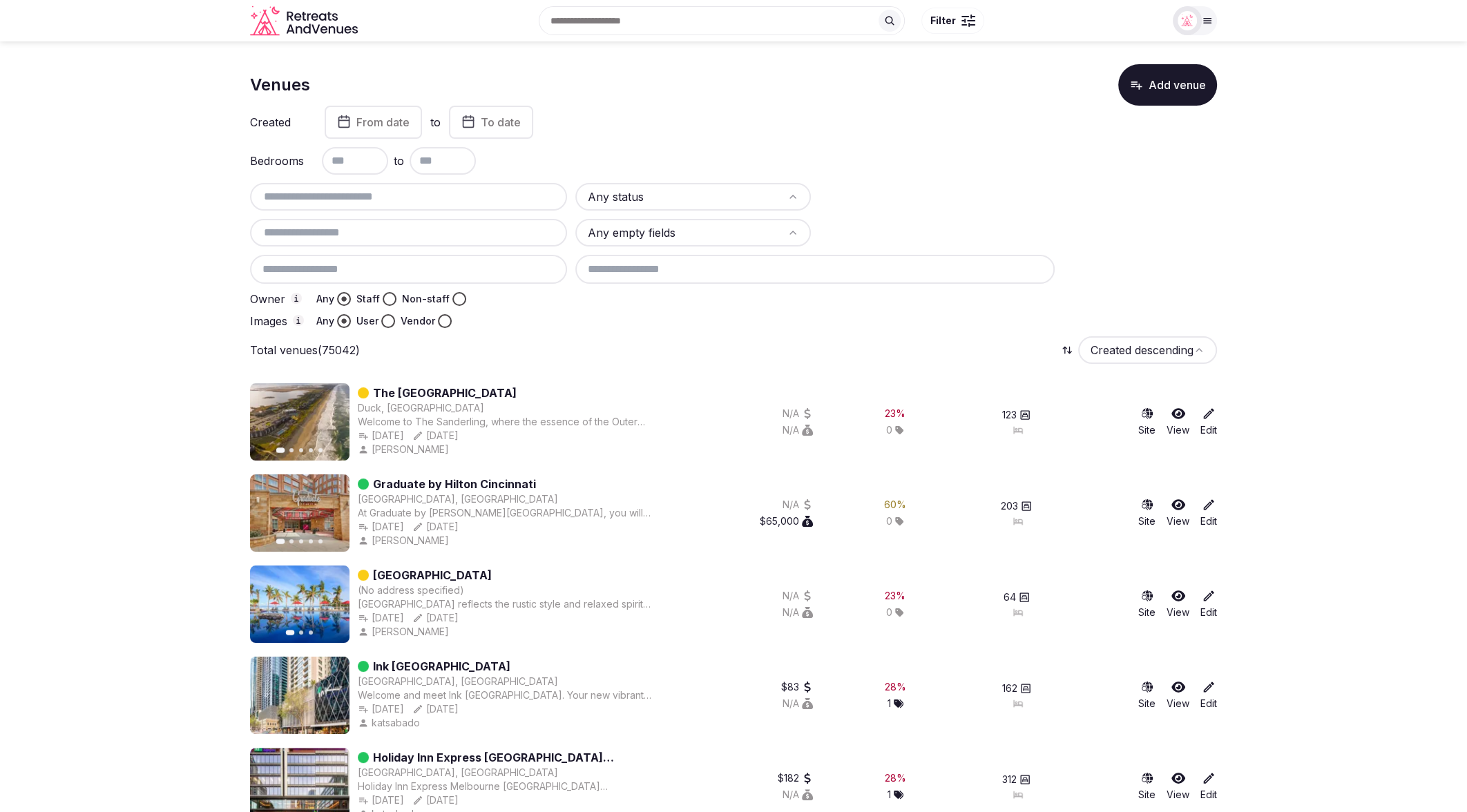
drag, startPoint x: 1337, startPoint y: 113, endPoint x: 1315, endPoint y: 7, distance: 108.3
click at [930, 138] on div "Created From date to To date" at bounding box center [734, 122] width 967 height 33
